Goal: Register for event/course

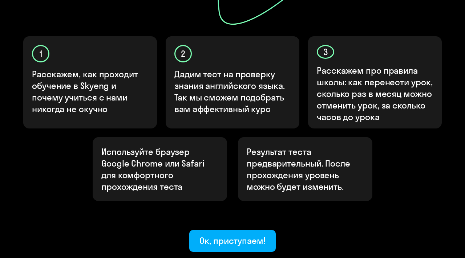
scroll to position [266, 0]
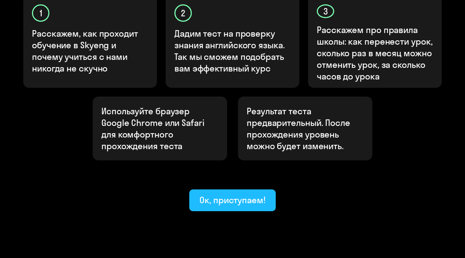
click at [247, 194] on div "Ок, приступаем!" at bounding box center [232, 200] width 66 height 12
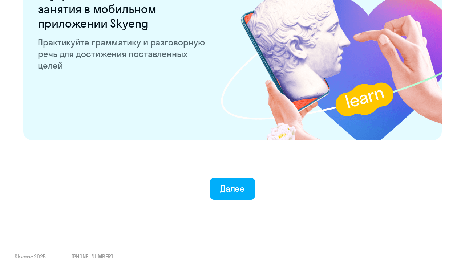
scroll to position [1424, 0]
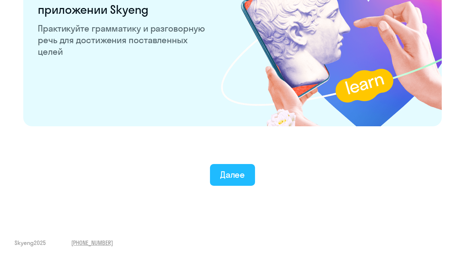
click at [245, 175] on button "Далее" at bounding box center [232, 175] width 45 height 22
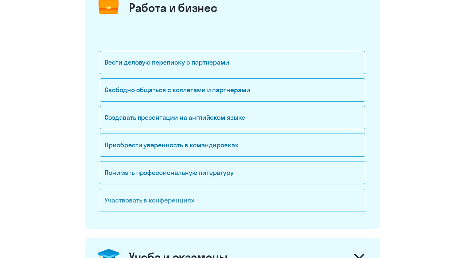
scroll to position [108, 0]
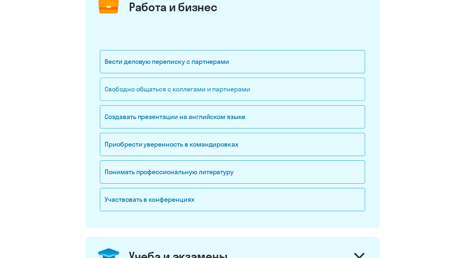
click at [183, 93] on div "Свободно общаться с коллегами и партнерами" at bounding box center [232, 89] width 265 height 23
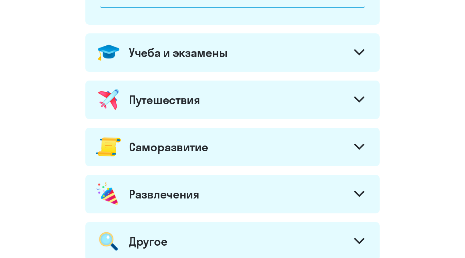
scroll to position [284, 0]
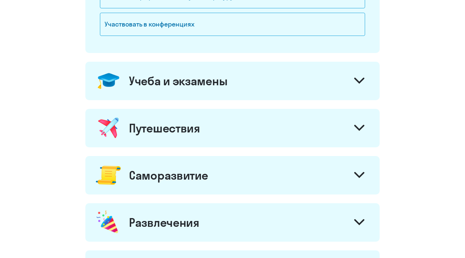
click at [252, 79] on div "Учеба и экзамены" at bounding box center [232, 81] width 294 height 38
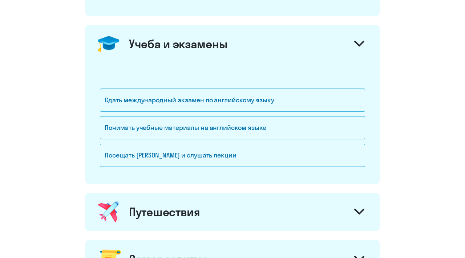
scroll to position [323, 0]
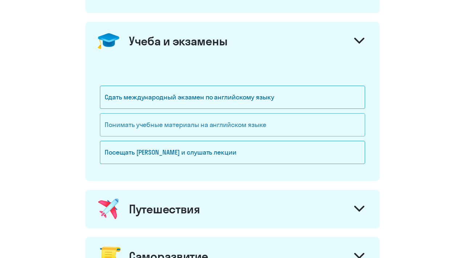
click at [232, 126] on div "Понимать учебные материалы на английском языке" at bounding box center [232, 124] width 265 height 23
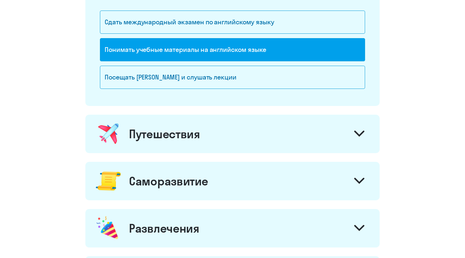
scroll to position [416, 0]
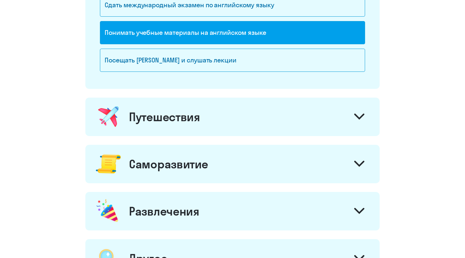
click at [232, 126] on div "Путешествия" at bounding box center [232, 117] width 294 height 38
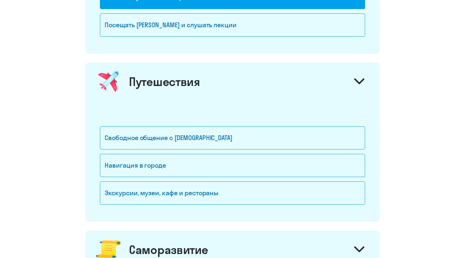
scroll to position [456, 0]
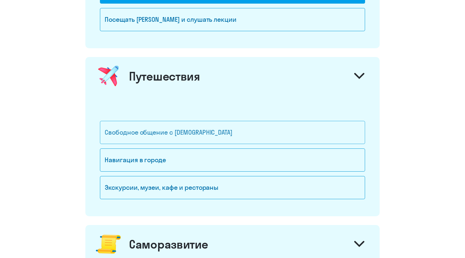
click at [207, 135] on div "Свободное общение с [DEMOGRAPHIC_DATA]" at bounding box center [232, 132] width 265 height 23
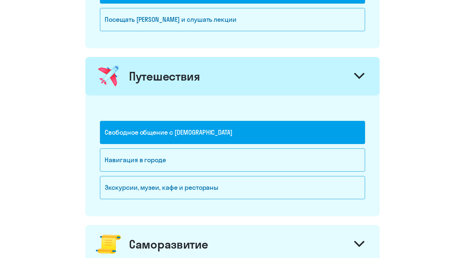
scroll to position [505, 0]
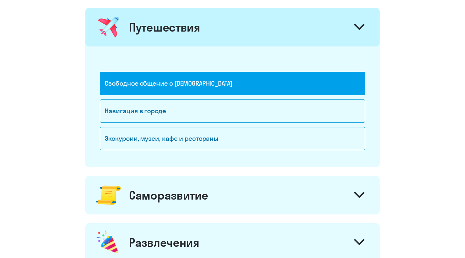
click at [207, 135] on div "Экскурсии, музеи, кафе и рестораны" at bounding box center [232, 138] width 265 height 23
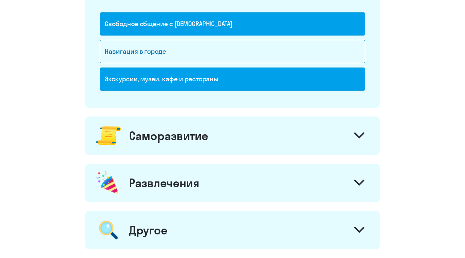
scroll to position [577, 0]
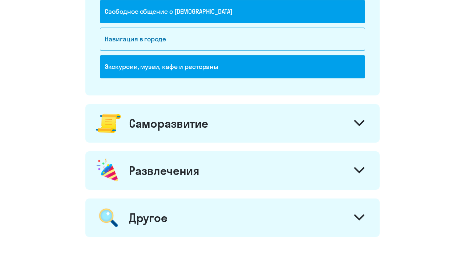
click at [233, 136] on div "Саморазвитие" at bounding box center [232, 123] width 294 height 38
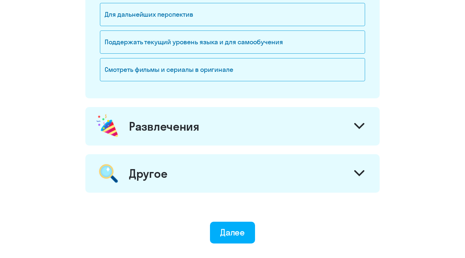
scroll to position [856, 0]
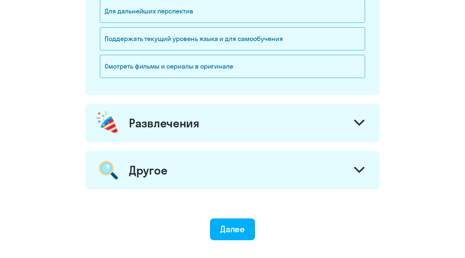
click at [231, 127] on div "Развлечения" at bounding box center [232, 123] width 294 height 38
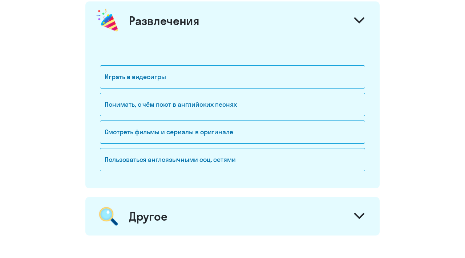
scroll to position [960, 0]
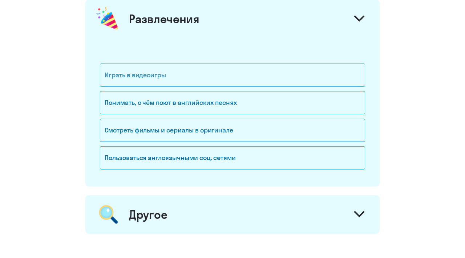
click at [201, 81] on div "Играть в видеоигры" at bounding box center [232, 75] width 265 height 23
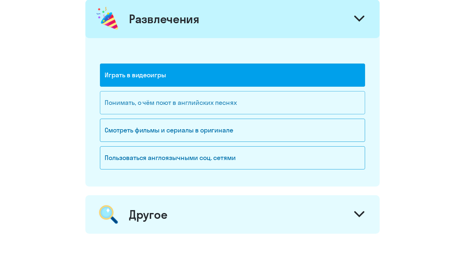
click at [208, 101] on div "Понимать, о чём поют в английских песнях" at bounding box center [232, 102] width 265 height 23
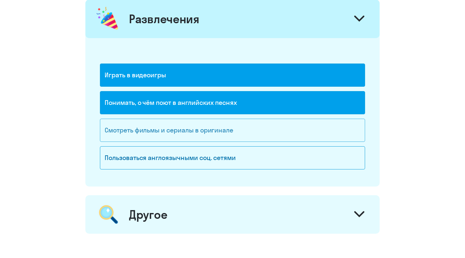
click at [234, 136] on div "Смотреть фильмы и сериалы в оригинале" at bounding box center [232, 130] width 265 height 23
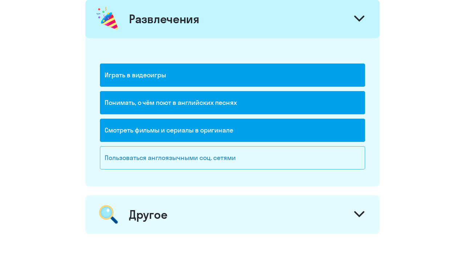
click at [257, 162] on div "Пользоваться англоязычными соц. сетями" at bounding box center [232, 157] width 265 height 23
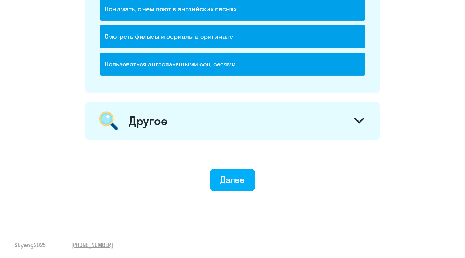
scroll to position [1056, 0]
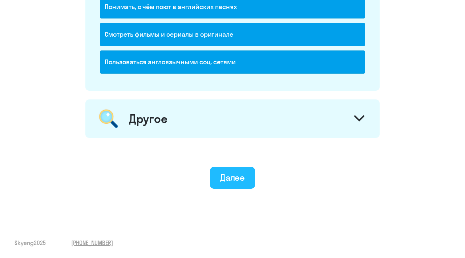
click at [238, 178] on div "Далее" at bounding box center [232, 178] width 25 height 12
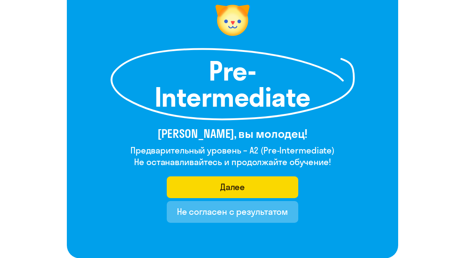
scroll to position [67, 0]
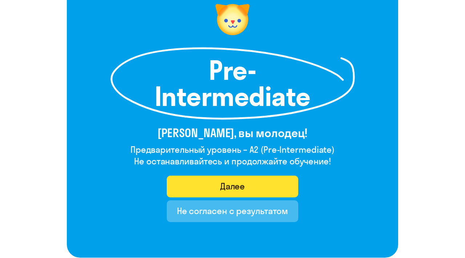
click at [231, 189] on div "Далее" at bounding box center [232, 186] width 25 height 12
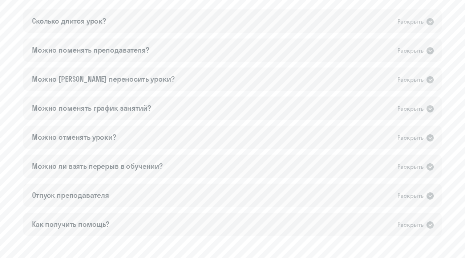
scroll to position [501, 0]
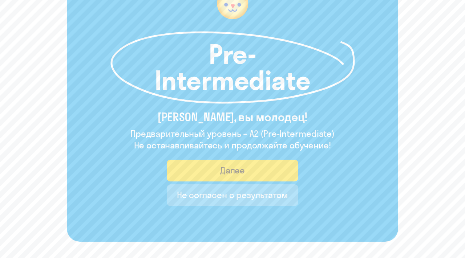
scroll to position [139, 0]
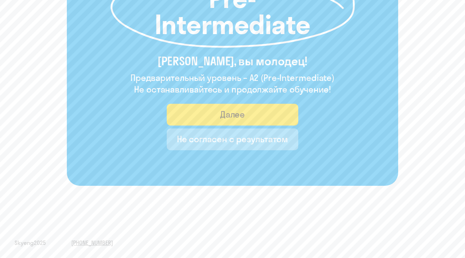
click at [241, 143] on div "Не согласен с результатом" at bounding box center [232, 139] width 111 height 12
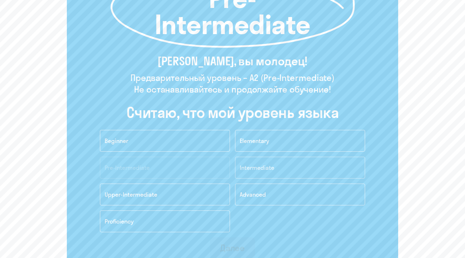
click at [254, 165] on span "Intermediate" at bounding box center [257, 167] width 34 height 7
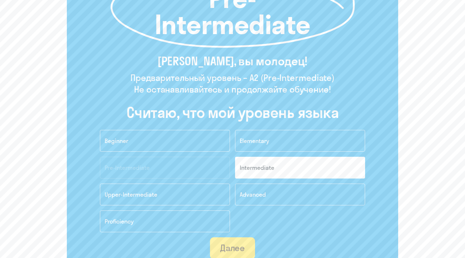
click at [240, 242] on div "Далее" at bounding box center [232, 248] width 25 height 12
